Goal: Task Accomplishment & Management: Complete application form

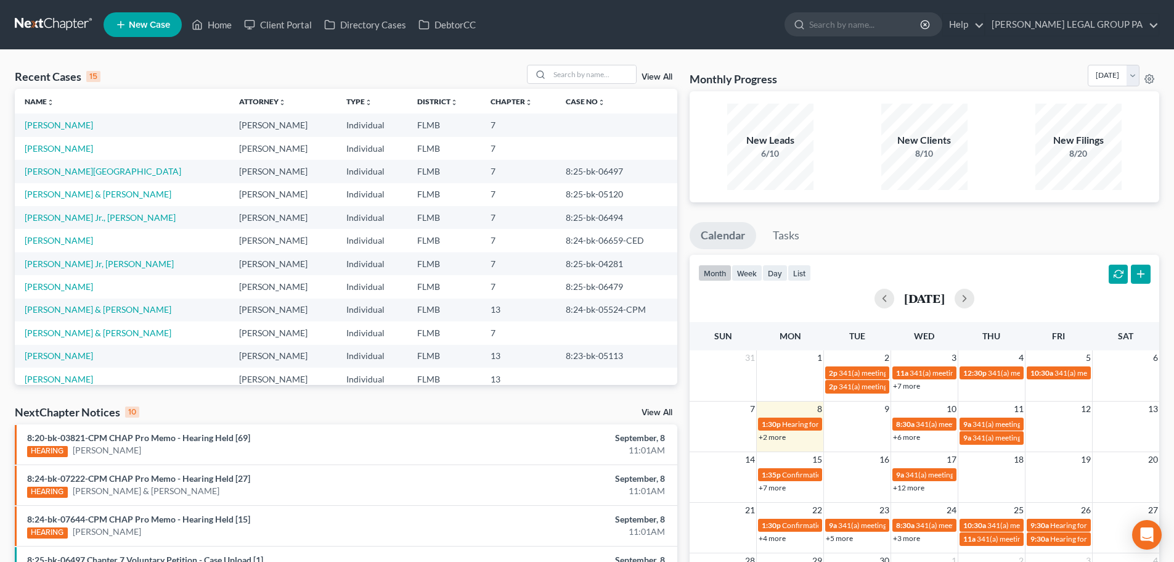
click at [141, 30] on link "New Case" at bounding box center [143, 24] width 78 height 25
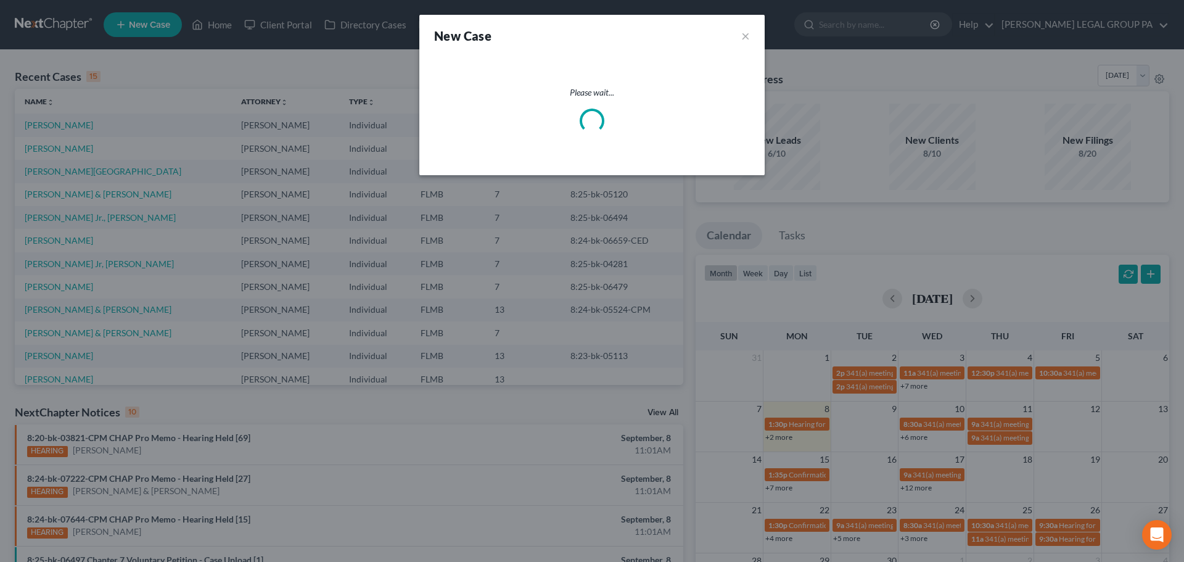
select select "15"
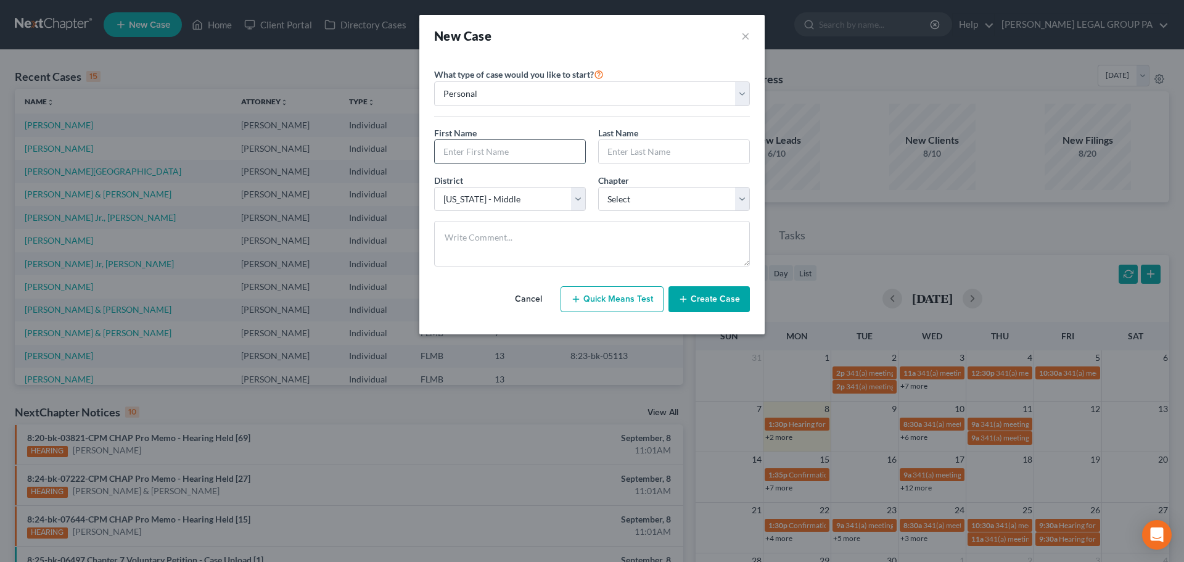
click at [532, 149] on input "text" at bounding box center [510, 151] width 150 height 23
click at [505, 155] on input "text" at bounding box center [510, 151] width 150 height 23
type input "[PERSON_NAME]"
click at [618, 149] on input "text" at bounding box center [674, 151] width 150 height 23
type input "[PERSON_NAME]"
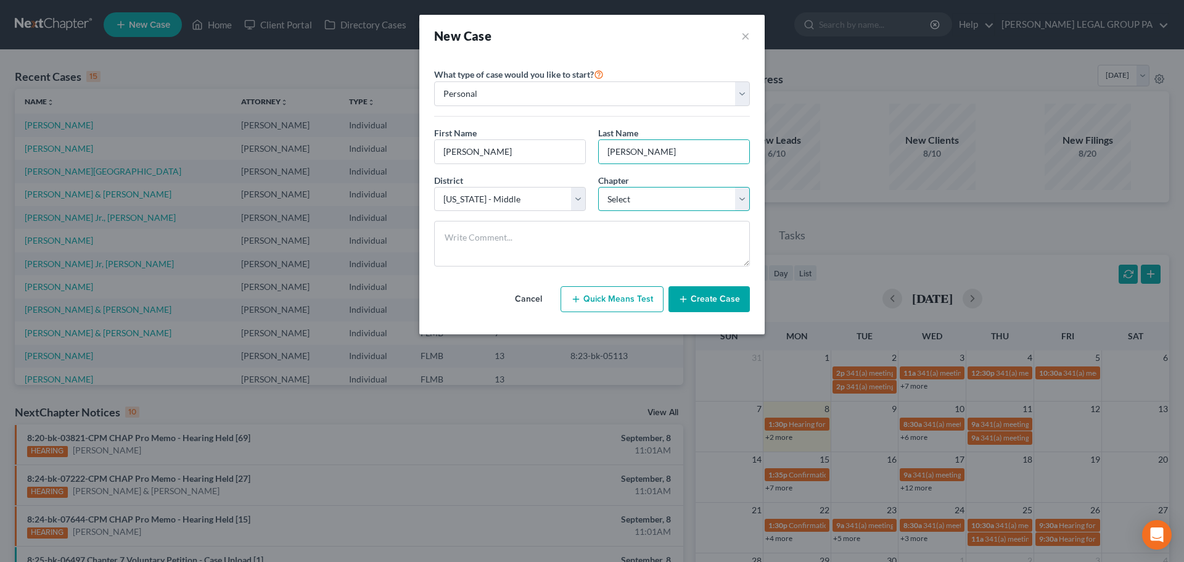
drag, startPoint x: 624, startPoint y: 203, endPoint x: 624, endPoint y: 197, distance: 6.8
click at [624, 203] on select "Select 7 11 12 13" at bounding box center [674, 199] width 152 height 25
select select "0"
click at [598, 187] on select "Select 7 11 12 13" at bounding box center [674, 199] width 152 height 25
click at [719, 301] on button "Create Case" at bounding box center [708, 299] width 81 height 26
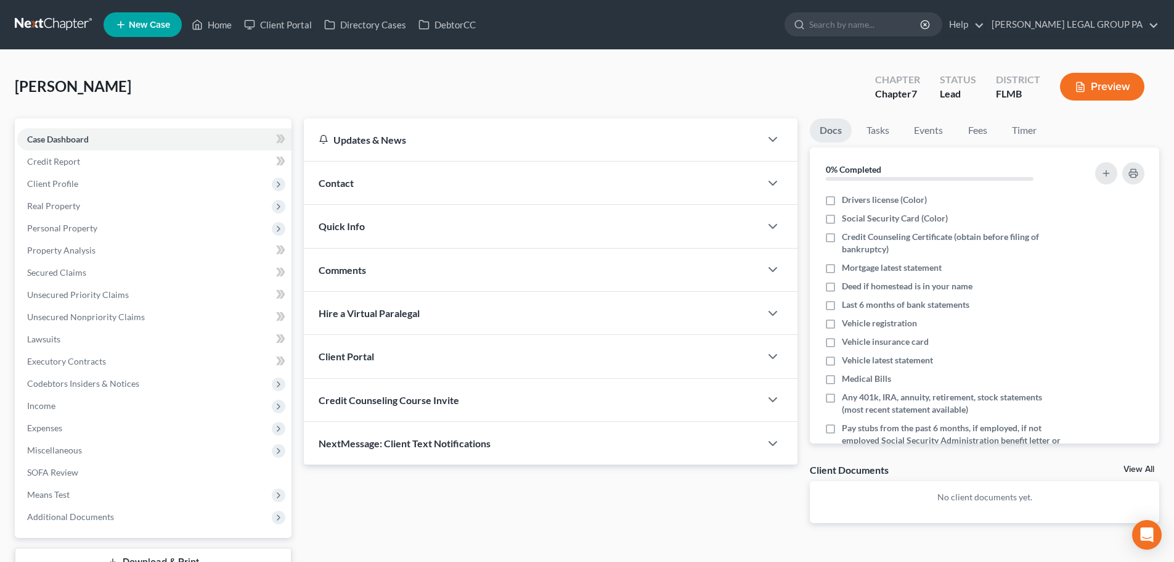
click at [428, 402] on span "Credit Counseling Course Invite" at bounding box center [389, 400] width 141 height 12
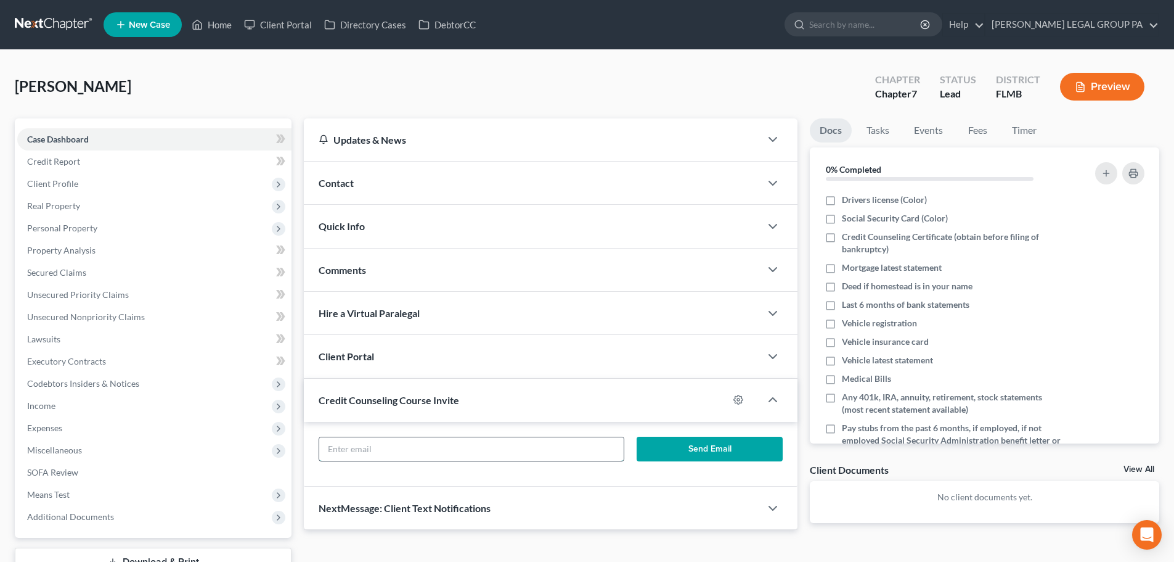
click at [423, 453] on input "text" at bounding box center [471, 448] width 304 height 23
drag, startPoint x: 387, startPoint y: 438, endPoint x: 387, endPoint y: 446, distance: 7.4
click at [387, 438] on input "text" at bounding box center [471, 448] width 304 height 23
paste input "[EMAIL_ADDRESS][DOMAIN_NAME]"
type input "[EMAIL_ADDRESS][DOMAIN_NAME]"
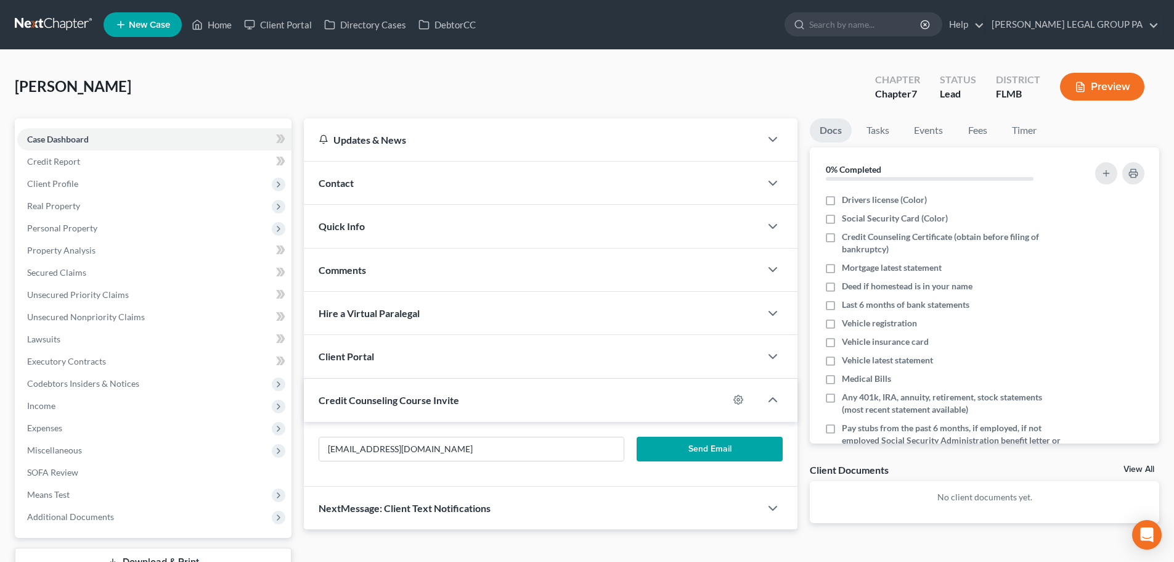
click at [695, 444] on button "Send Email" at bounding box center [710, 448] width 147 height 25
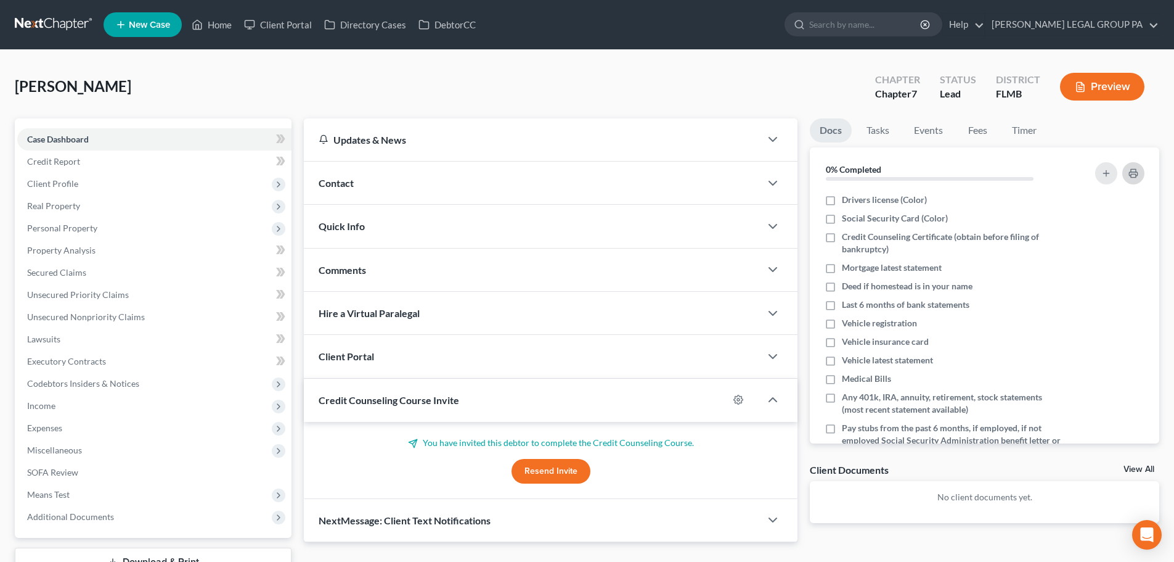
click at [1134, 172] on icon "button" at bounding box center [1133, 174] width 8 height 4
click at [520, 108] on div "[PERSON_NAME] Upgraded Chapter Chapter 7 Status Lead District FLMB Preview" at bounding box center [587, 92] width 1145 height 54
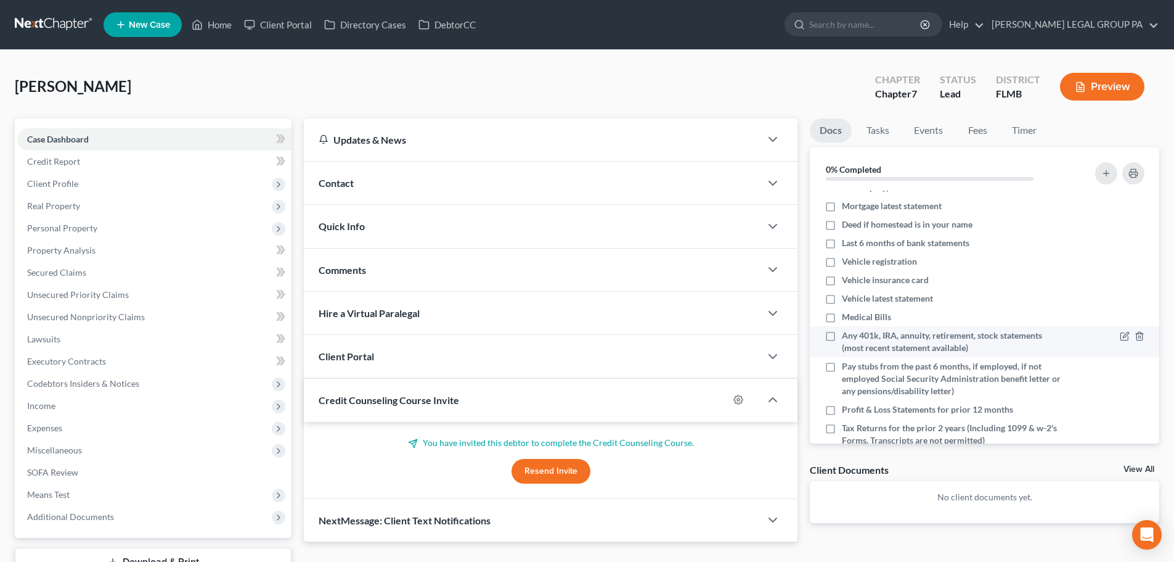
scroll to position [106, 0]
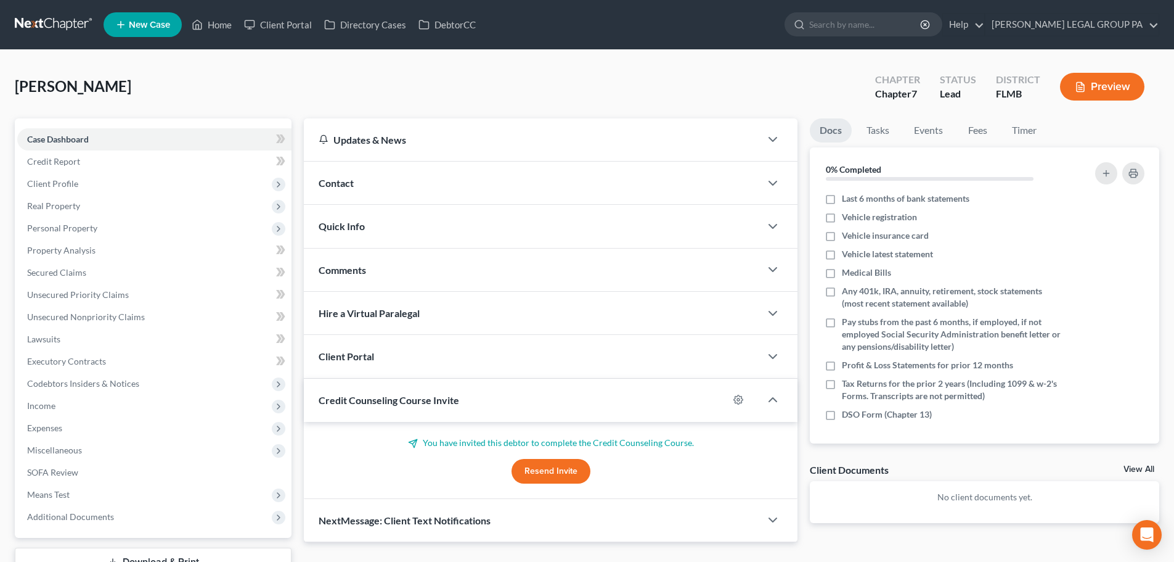
click at [520, 113] on div "[PERSON_NAME] Upgraded Chapter Chapter 7 Status Lead District FLMB Preview" at bounding box center [587, 92] width 1145 height 54
